Goal: Task Accomplishment & Management: Manage account settings

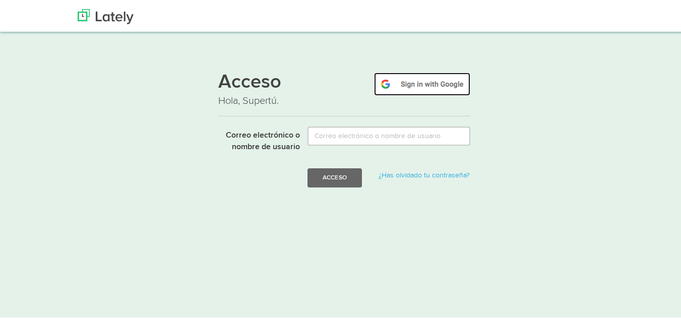
click at [457, 87] on img at bounding box center [422, 82] width 96 height 23
click at [435, 87] on img at bounding box center [422, 82] width 96 height 23
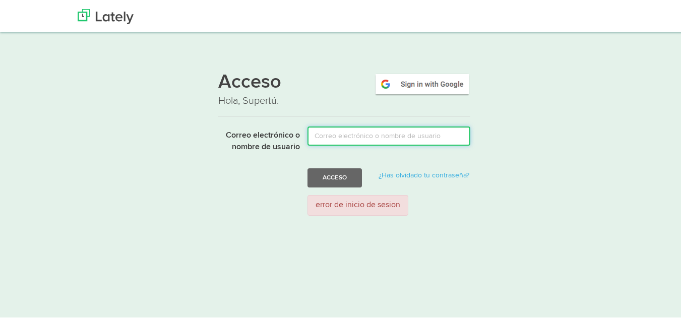
click at [413, 133] on input "Correo electrónico o nombre de usuario" at bounding box center [388, 134] width 163 height 19
click at [396, 131] on input "Correo electrónico o nombre de usuario" at bounding box center [388, 134] width 163 height 19
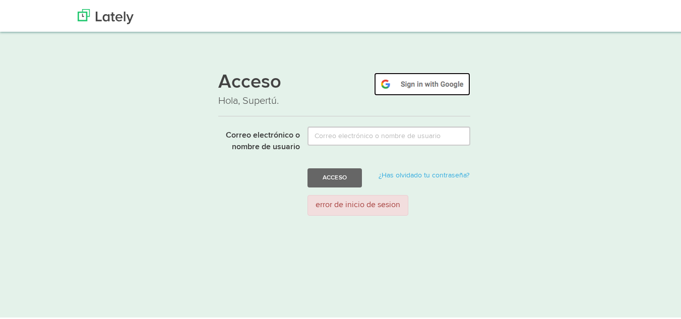
click at [416, 78] on img at bounding box center [422, 82] width 96 height 23
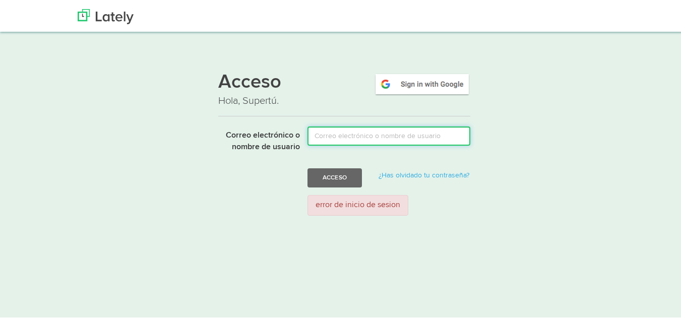
click at [354, 134] on input "Correo electrónico o nombre de usuario" at bounding box center [388, 134] width 163 height 19
type input "sanchezpaola2109@gmail.com"
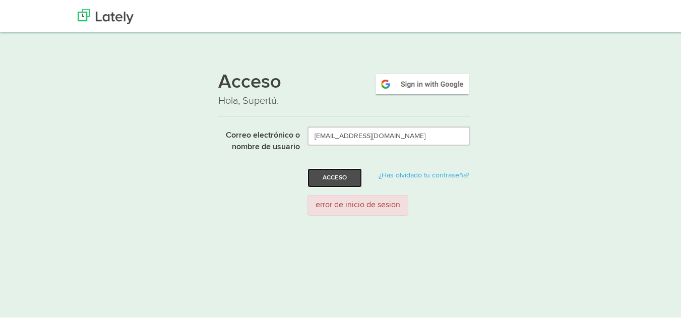
click at [336, 180] on button "Acceso" at bounding box center [334, 176] width 54 height 19
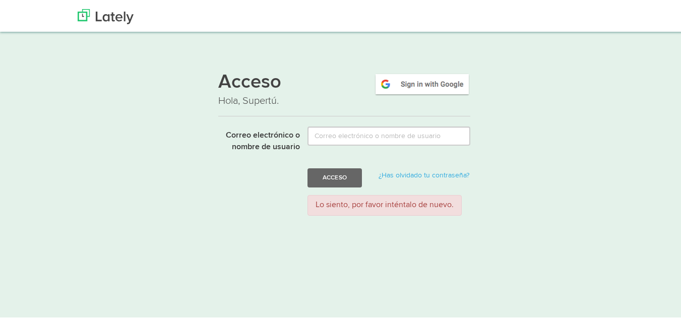
click at [340, 15] on div at bounding box center [344, 12] width 548 height 25
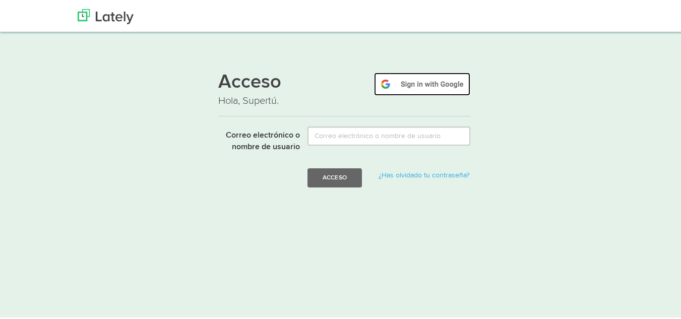
click at [414, 88] on img at bounding box center [422, 82] width 96 height 23
